Goal: Transaction & Acquisition: Purchase product/service

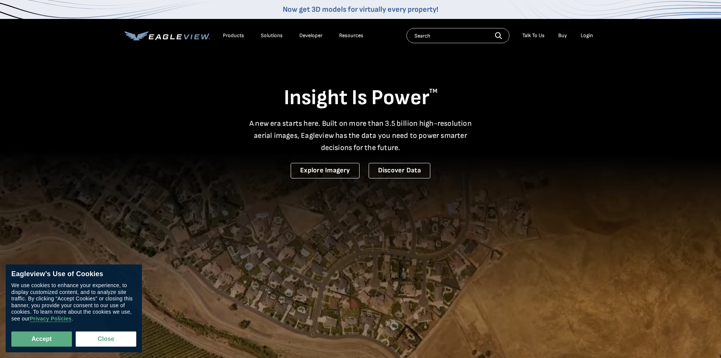
click at [586, 35] on div "Login" at bounding box center [587, 35] width 12 height 7
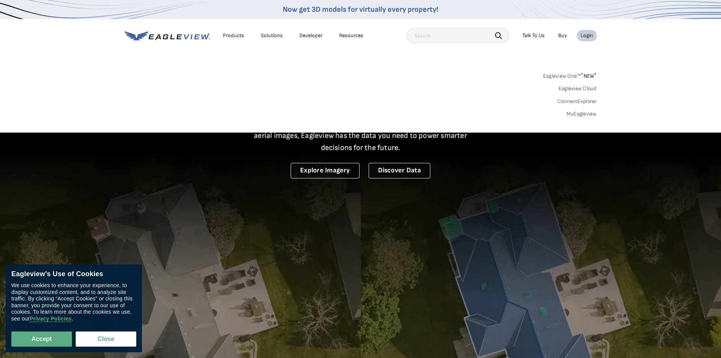
click at [577, 115] on link "MyEagleview" at bounding box center [582, 114] width 30 height 7
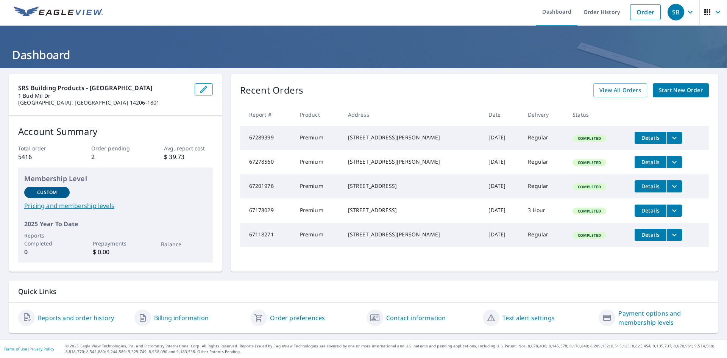
scroll to position [2, 0]
click at [671, 92] on span "Start New Order" at bounding box center [681, 89] width 44 height 9
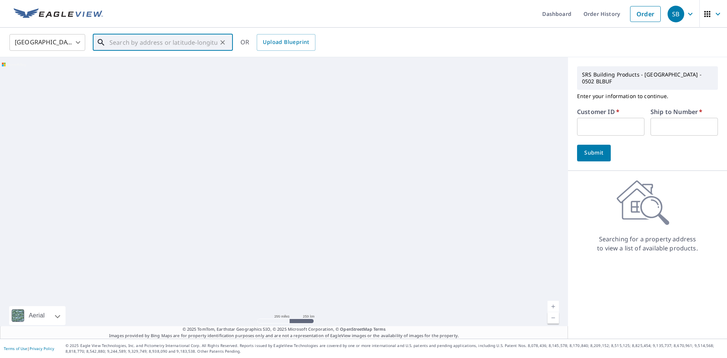
click at [142, 34] on input "text" at bounding box center [163, 42] width 108 height 21
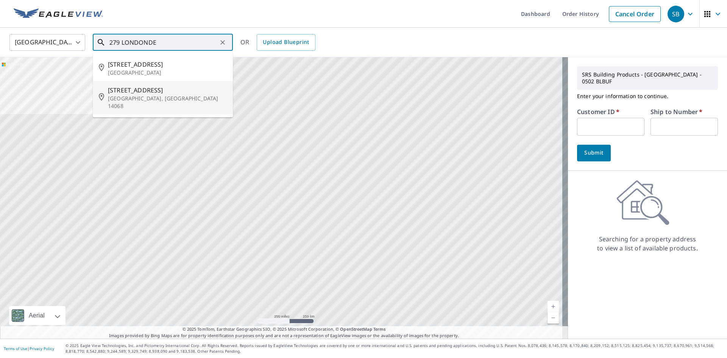
click at [182, 91] on span "279 Londonderry Ln" at bounding box center [167, 90] width 119 height 9
type input "279 Londonderry Ln Getzville, NY 14068"
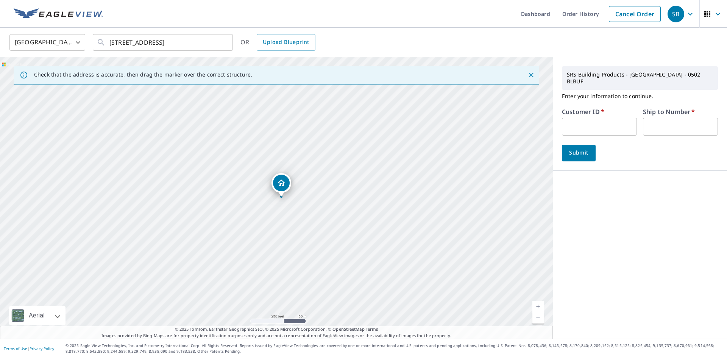
click at [577, 118] on input "text" at bounding box center [599, 127] width 75 height 18
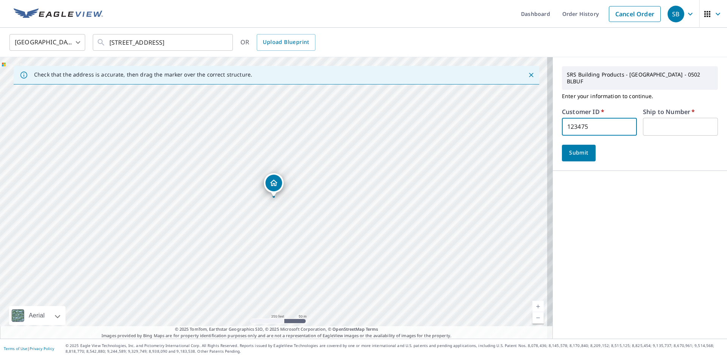
type input "123475"
type input "1"
click at [583, 148] on span "Submit" at bounding box center [579, 152] width 22 height 9
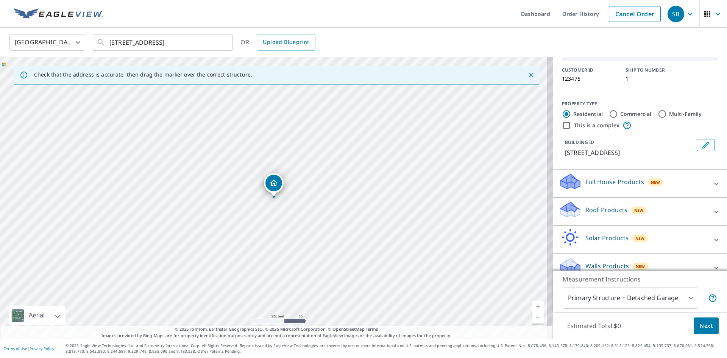
scroll to position [55, 0]
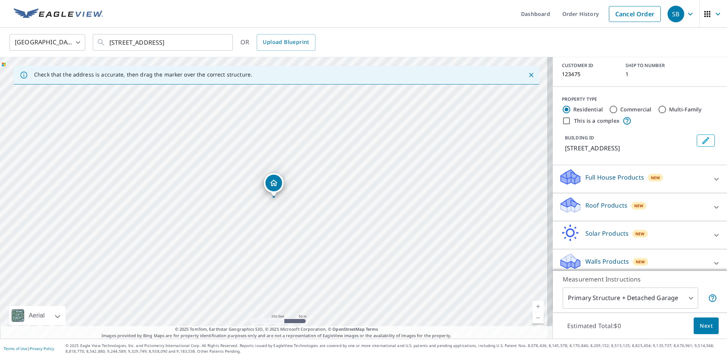
click at [634, 203] on span "New" at bounding box center [638, 206] width 9 height 6
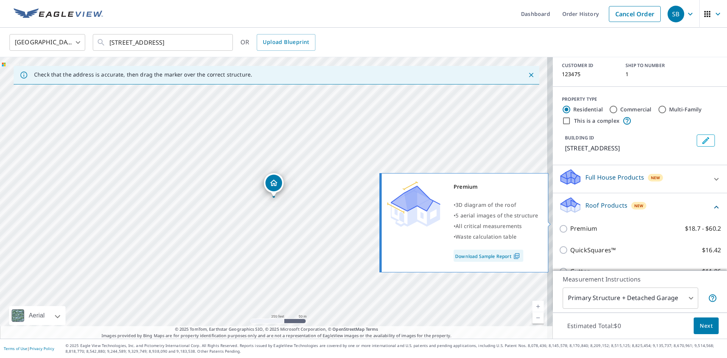
click at [577, 224] on p "Premium" at bounding box center [583, 228] width 27 height 9
click at [570, 224] on input "Premium $18.7 - $60.2" at bounding box center [564, 228] width 11 height 9
checkbox input "true"
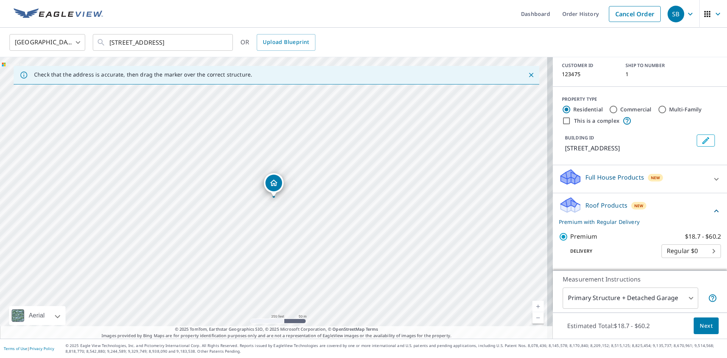
click at [700, 322] on span "Next" at bounding box center [706, 325] width 13 height 9
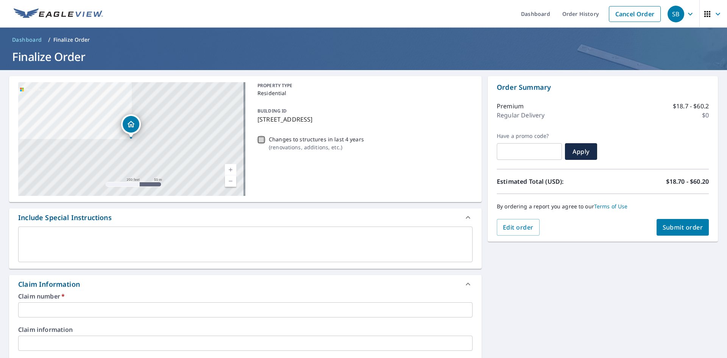
click at [259, 139] on input "Changes to structures in last 4 years ( renovations, additions, etc. )" at bounding box center [261, 139] width 9 height 9
checkbox input "true"
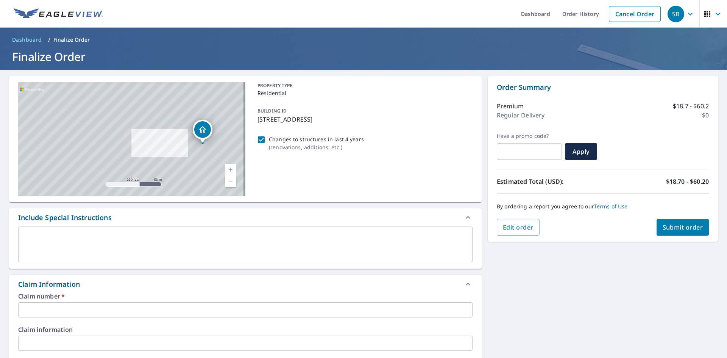
click at [64, 307] on input "text" at bounding box center [245, 309] width 454 height 15
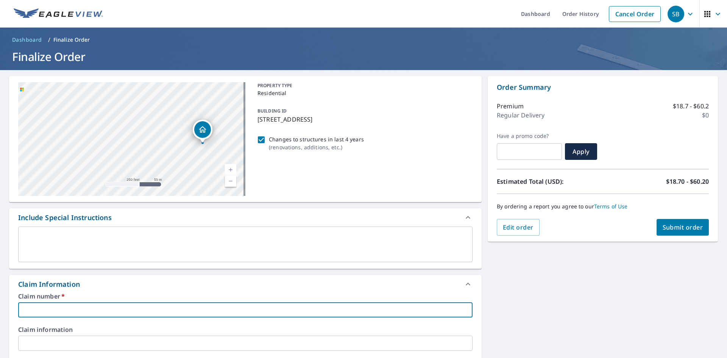
type input "M.H. WHITE - JIM"
checkbox input "true"
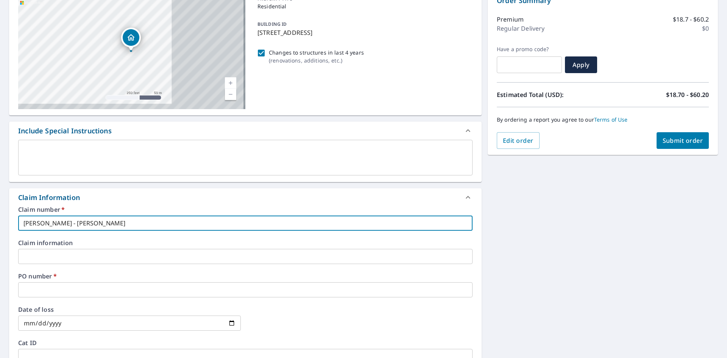
scroll to position [151, 0]
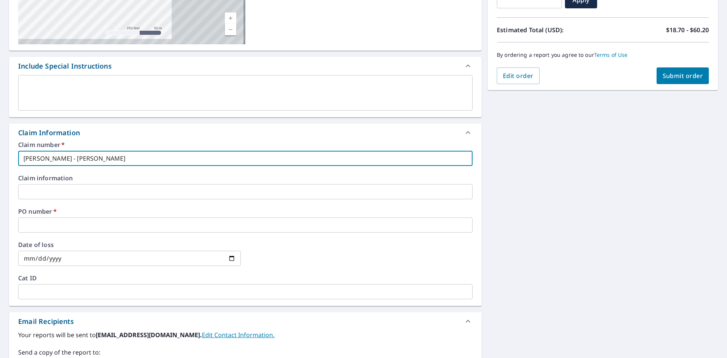
click at [76, 229] on input "text" at bounding box center [245, 224] width 454 height 15
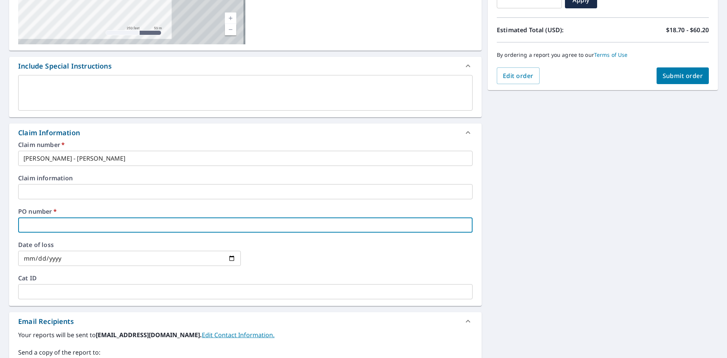
type input "EAGLEVIEW"
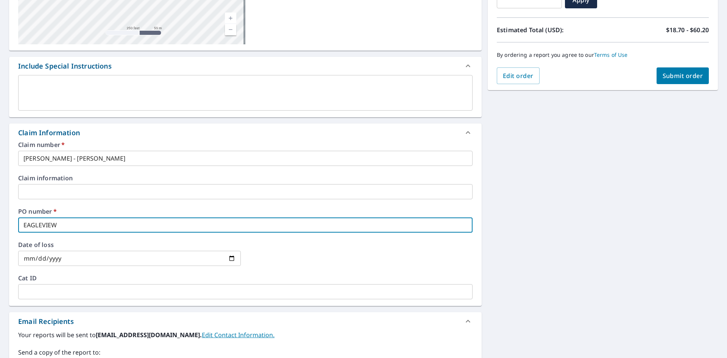
click at [678, 81] on button "Submit order" at bounding box center [682, 75] width 53 height 17
checkbox input "true"
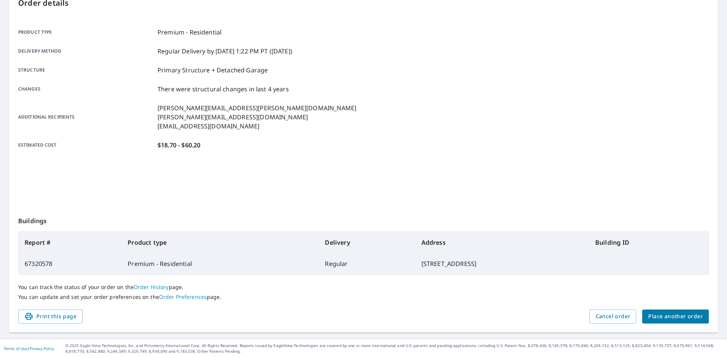
scroll to position [88, 0]
